Goal: Task Accomplishment & Management: Use online tool/utility

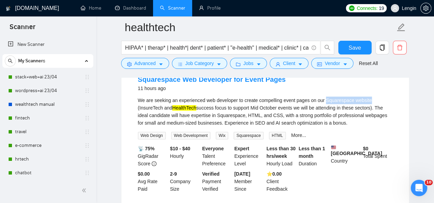
scroll to position [93, 0]
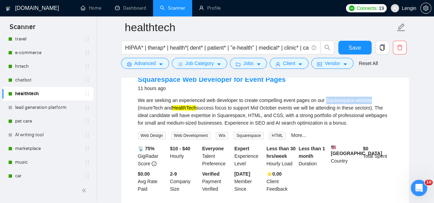
click at [352, 102] on div "We are seeking an experienced web developer to create compelling event pages on…" at bounding box center [265, 112] width 255 height 30
click at [340, 105] on div "We are seeking an experienced web developer to create compelling event pages on…" at bounding box center [265, 112] width 255 height 30
copy div "Squarespace"
click at [157, 62] on button "Advanced" at bounding box center [145, 63] width 48 height 11
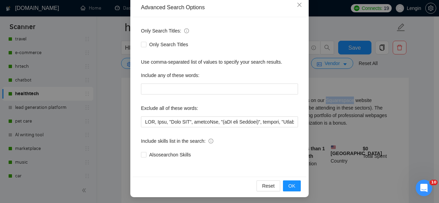
scroll to position [81, 0]
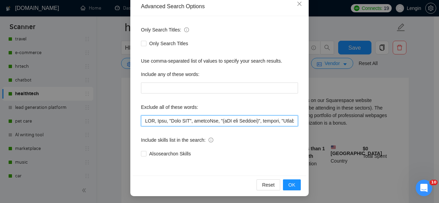
click at [142, 121] on input "text" at bounding box center [219, 121] width 157 height 11
paste input "Squarespace"
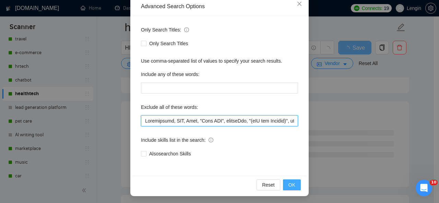
type input "Loremipsumd, SIT, Amet, "Cons ADI", elitseDdo, "(eIU tem Incidid)", utlabor, "E…"
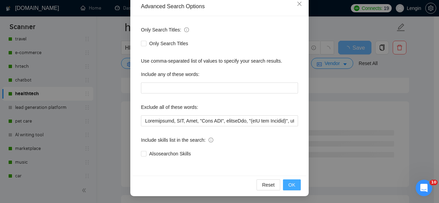
click at [290, 185] on span "OK" at bounding box center [292, 185] width 7 height 8
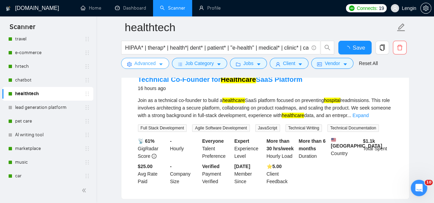
scroll to position [0, 0]
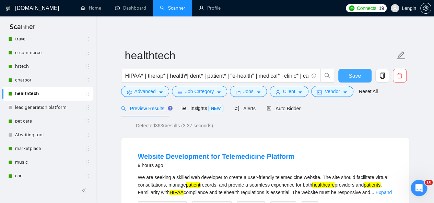
click at [352, 72] on span "Save" at bounding box center [355, 76] width 12 height 9
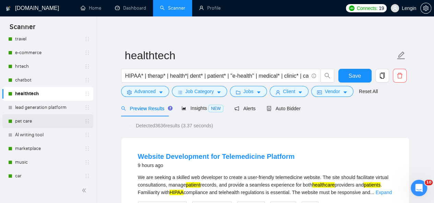
click at [17, 123] on link "pet care" at bounding box center [47, 122] width 65 height 14
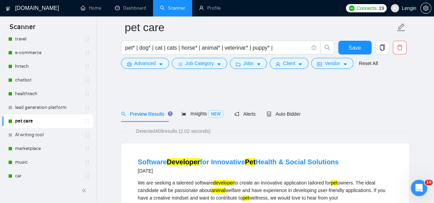
scroll to position [72, 0]
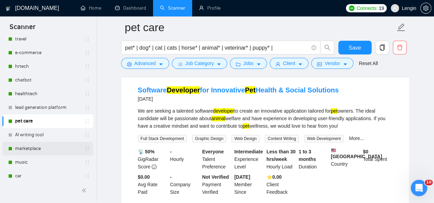
click at [34, 153] on link "marketplace" at bounding box center [47, 149] width 65 height 14
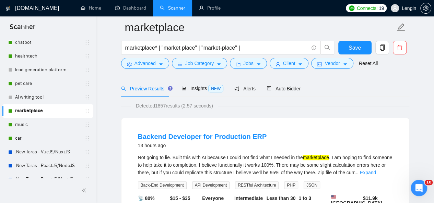
scroll to position [59, 0]
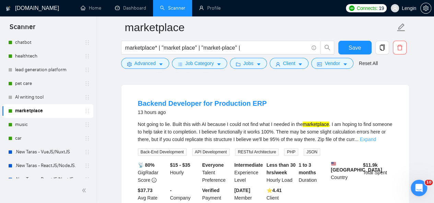
click at [376, 138] on link "Expand" at bounding box center [368, 139] width 16 height 5
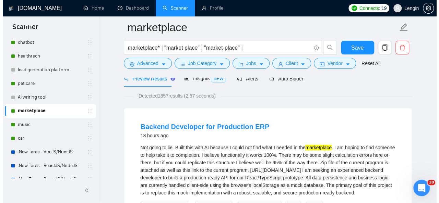
scroll to position [35, 0]
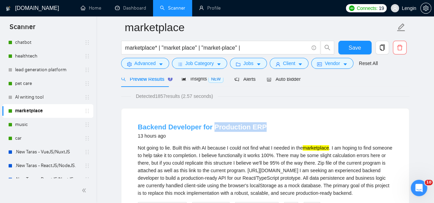
drag, startPoint x: 262, startPoint y: 126, endPoint x: 211, endPoint y: 126, distance: 51.1
click at [211, 126] on div "Backend Developer for Production ERP 13 hours ago" at bounding box center [265, 131] width 255 height 18
copy link "Production ERP"
click at [156, 60] on button "Advanced" at bounding box center [145, 63] width 48 height 11
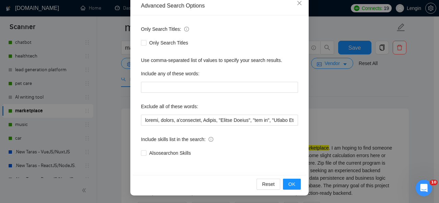
scroll to position [82, 0]
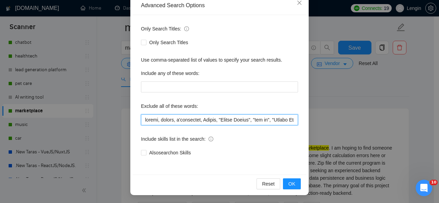
click at [141, 121] on input "text" at bounding box center [219, 120] width 157 height 11
paste input "Production ERP"
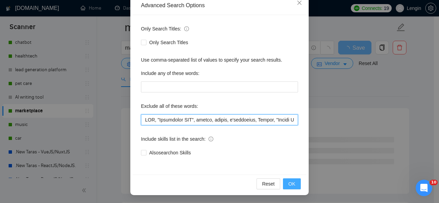
type input "LOR, "Ipsumdolor SIT", ametco, adipis, e'seddoeius, Tempor, "Incidi Utlabo", "e…"
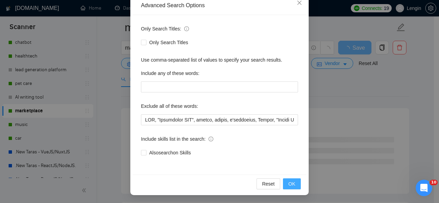
click at [289, 185] on span "OK" at bounding box center [292, 184] width 7 height 8
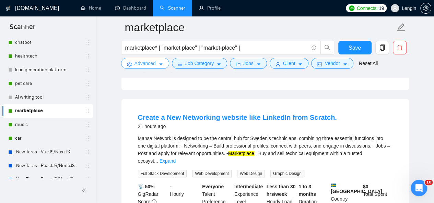
scroll to position [200, 0]
click at [352, 46] on span "Save" at bounding box center [355, 48] width 12 height 9
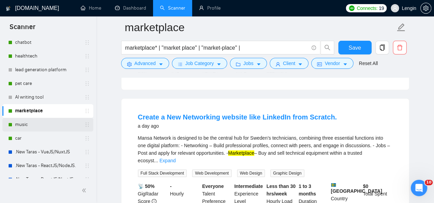
click at [39, 127] on link "music" at bounding box center [47, 125] width 65 height 14
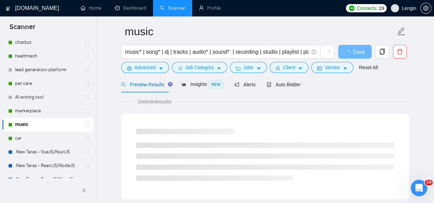
scroll to position [26, 0]
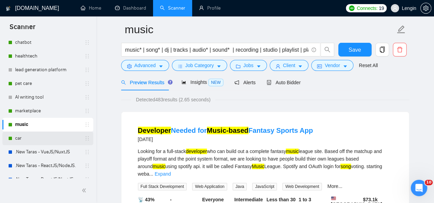
click at [37, 134] on link "car" at bounding box center [47, 139] width 65 height 14
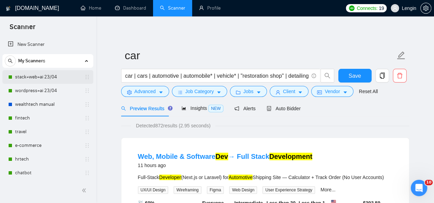
click at [58, 78] on link "stack+web+ai 23/04" at bounding box center [47, 77] width 65 height 14
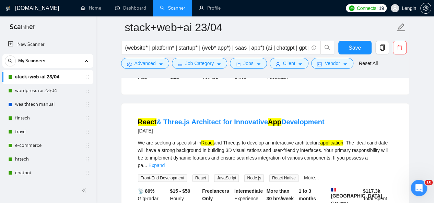
scroll to position [353, 0]
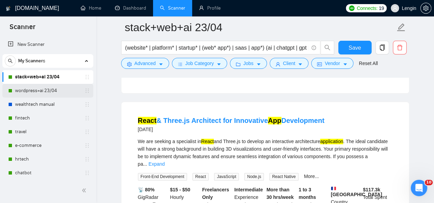
click at [45, 87] on link "wordpress+ai 23/04" at bounding box center [47, 91] width 65 height 14
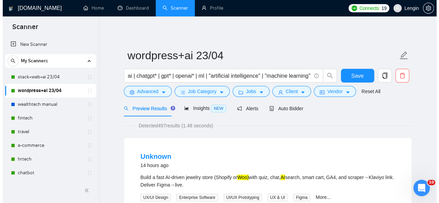
scroll to position [58, 0]
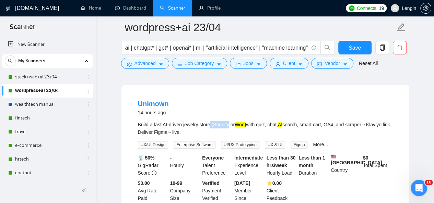
drag, startPoint x: 210, startPoint y: 125, endPoint x: 228, endPoint y: 126, distance: 17.9
click at [228, 126] on div "Build a fast AI-driven jewelry store (Shopify or Woo) with quiz, chat, AI searc…" at bounding box center [265, 128] width 255 height 15
copy div "(Shopify"
click at [156, 62] on button "Advanced" at bounding box center [145, 63] width 48 height 11
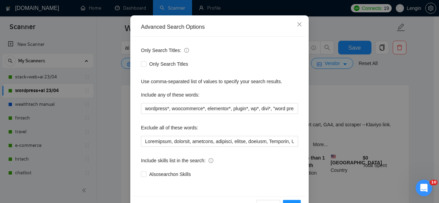
scroll to position [60, 0]
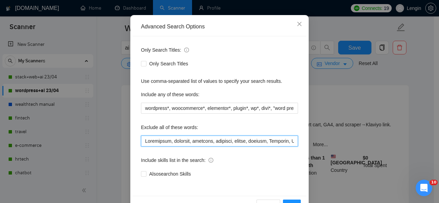
click at [142, 142] on input "text" at bounding box center [219, 141] width 157 height 11
paste input "(Shopify"
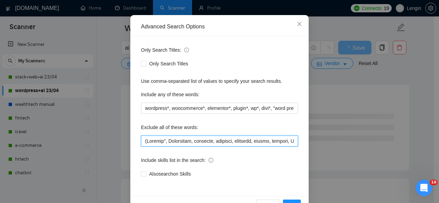
click at [144, 142] on input "text" at bounding box center [219, 141] width 157 height 11
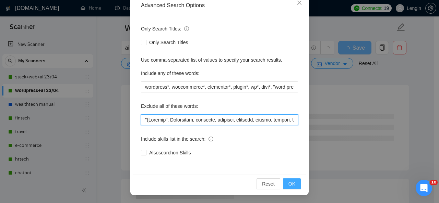
type input ""(Loremip", Dolorsitam, consecte, adipisci, elitsedd, eiusmo, tempori, Utlabore…"
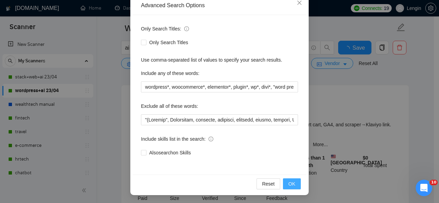
click at [289, 184] on span "OK" at bounding box center [292, 184] width 7 height 8
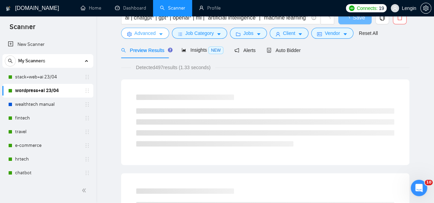
scroll to position [0, 0]
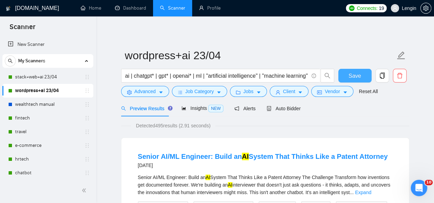
click at [364, 75] on button "Save" at bounding box center [354, 76] width 33 height 14
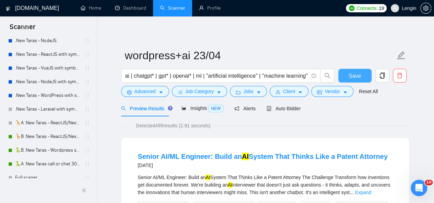
scroll to position [325, 0]
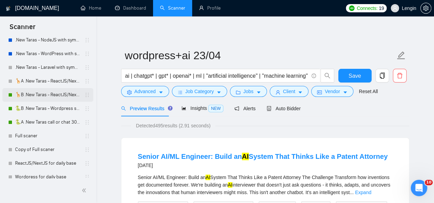
click at [47, 92] on link "🦒B .New Taras - ReactJS/NextJS rel exp 23/04" at bounding box center [47, 95] width 65 height 14
